Goal: Information Seeking & Learning: Learn about a topic

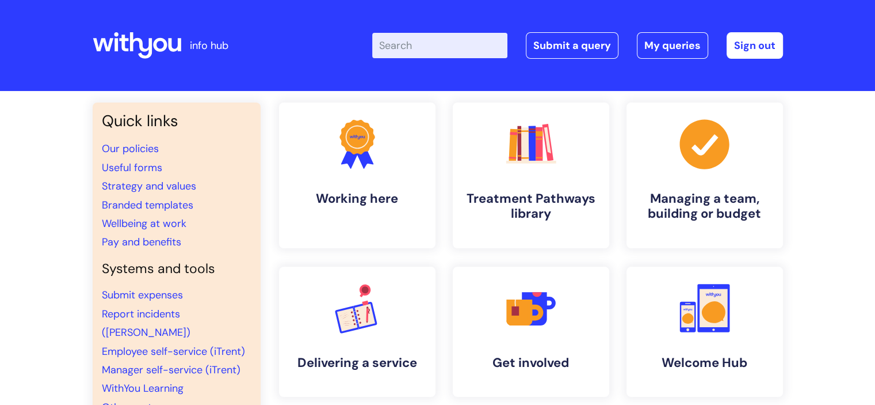
click at [479, 45] on input "Enter your search term here..." at bounding box center [439, 45] width 135 height 25
type input "return to work"
click button "Search" at bounding box center [0, 0] width 0 height 0
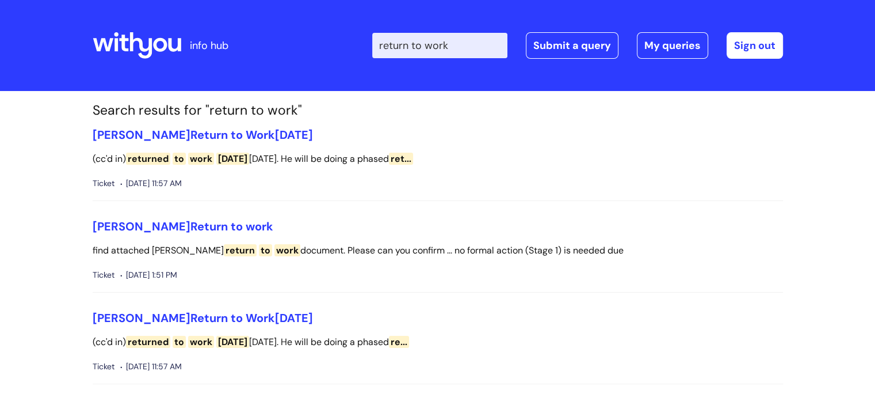
click at [460, 47] on input "return to work" at bounding box center [439, 45] width 135 height 25
drag, startPoint x: 468, startPoint y: 41, endPoint x: 383, endPoint y: 41, distance: 85.2
click at [382, 41] on div "Enter your search term here... return to work Search Submit a query My queries …" at bounding box center [523, 46] width 519 height 68
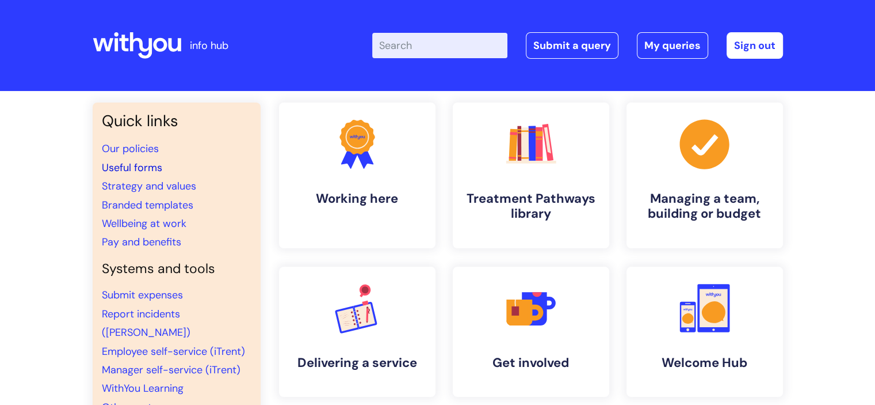
click at [122, 169] on link "Useful forms" at bounding box center [132, 168] width 60 height 14
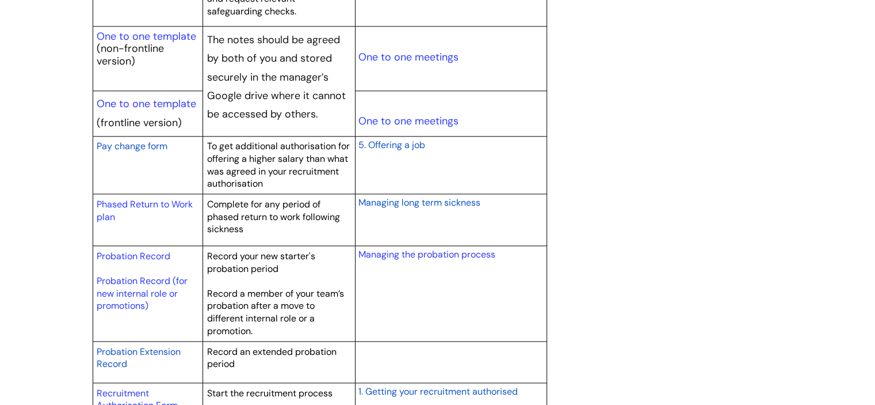
scroll to position [1685, 0]
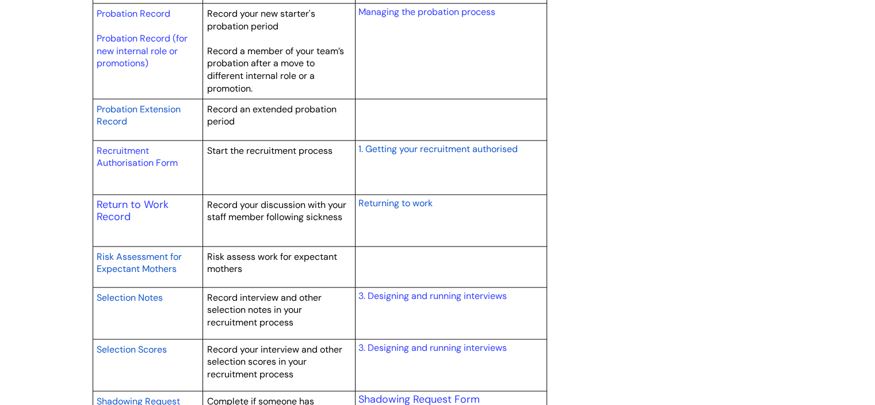
click at [382, 199] on span "Returning to work" at bounding box center [395, 203] width 74 height 12
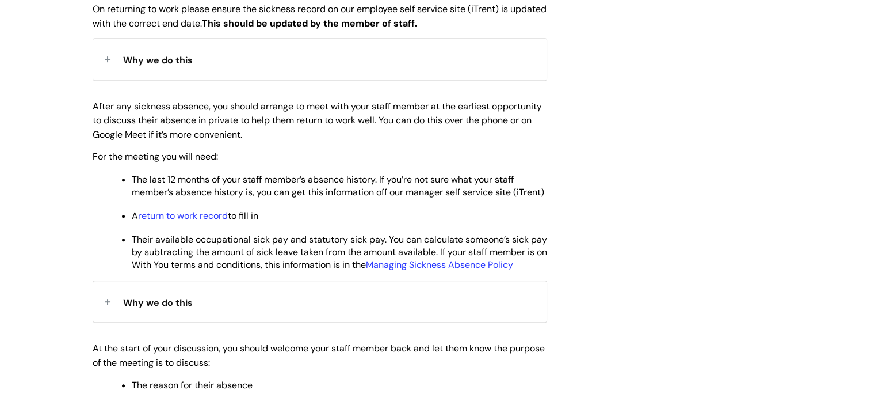
scroll to position [575, 0]
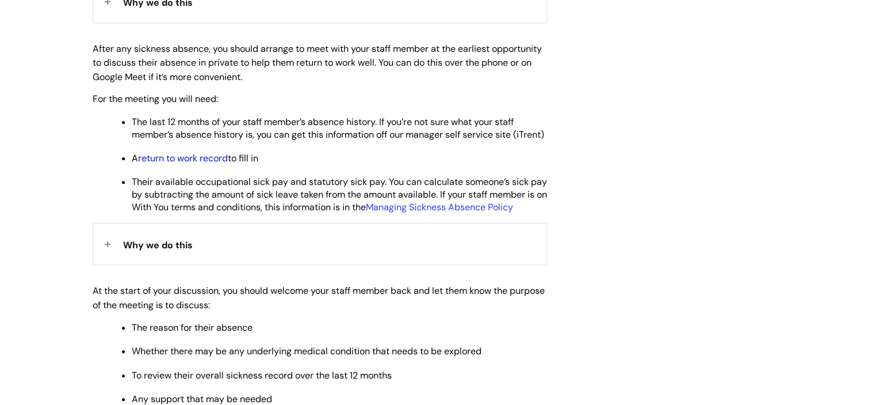
click at [220, 164] on link "return to work record" at bounding box center [183, 158] width 90 height 12
